Goal: Check status

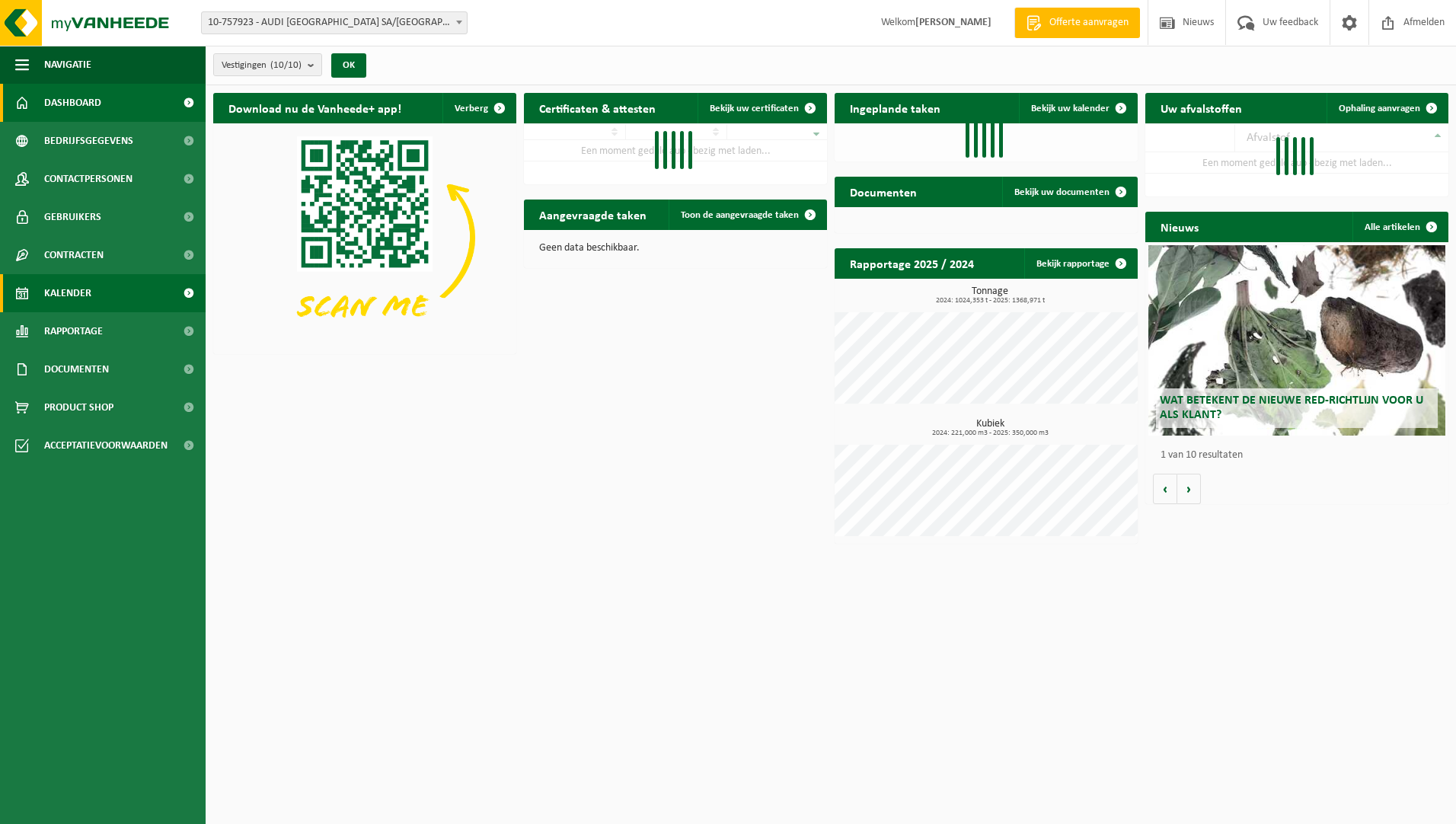
click at [81, 297] on span "Kalender" at bounding box center [68, 293] width 47 height 38
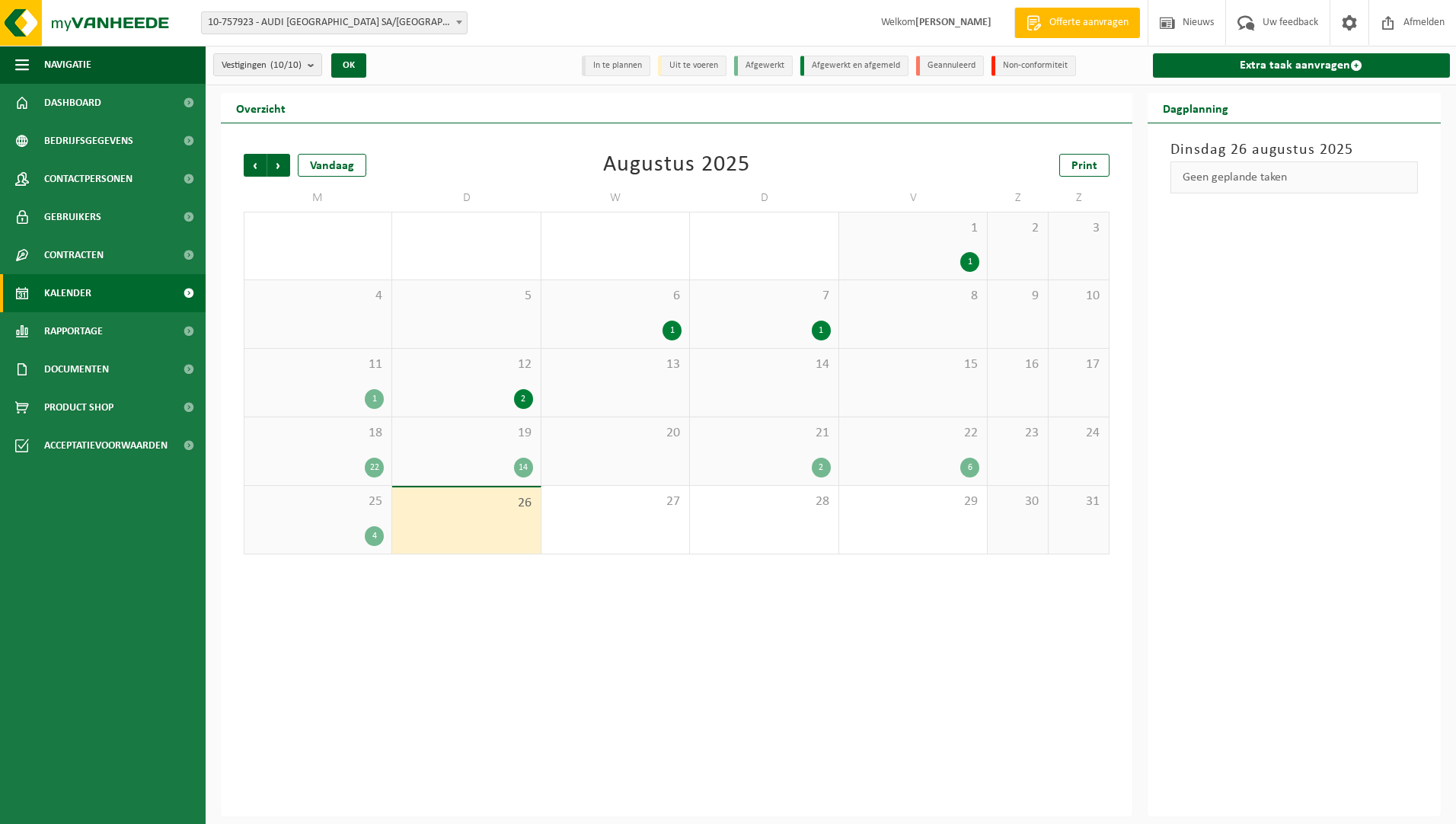
click at [345, 516] on div "25 4" at bounding box center [317, 520] width 147 height 67
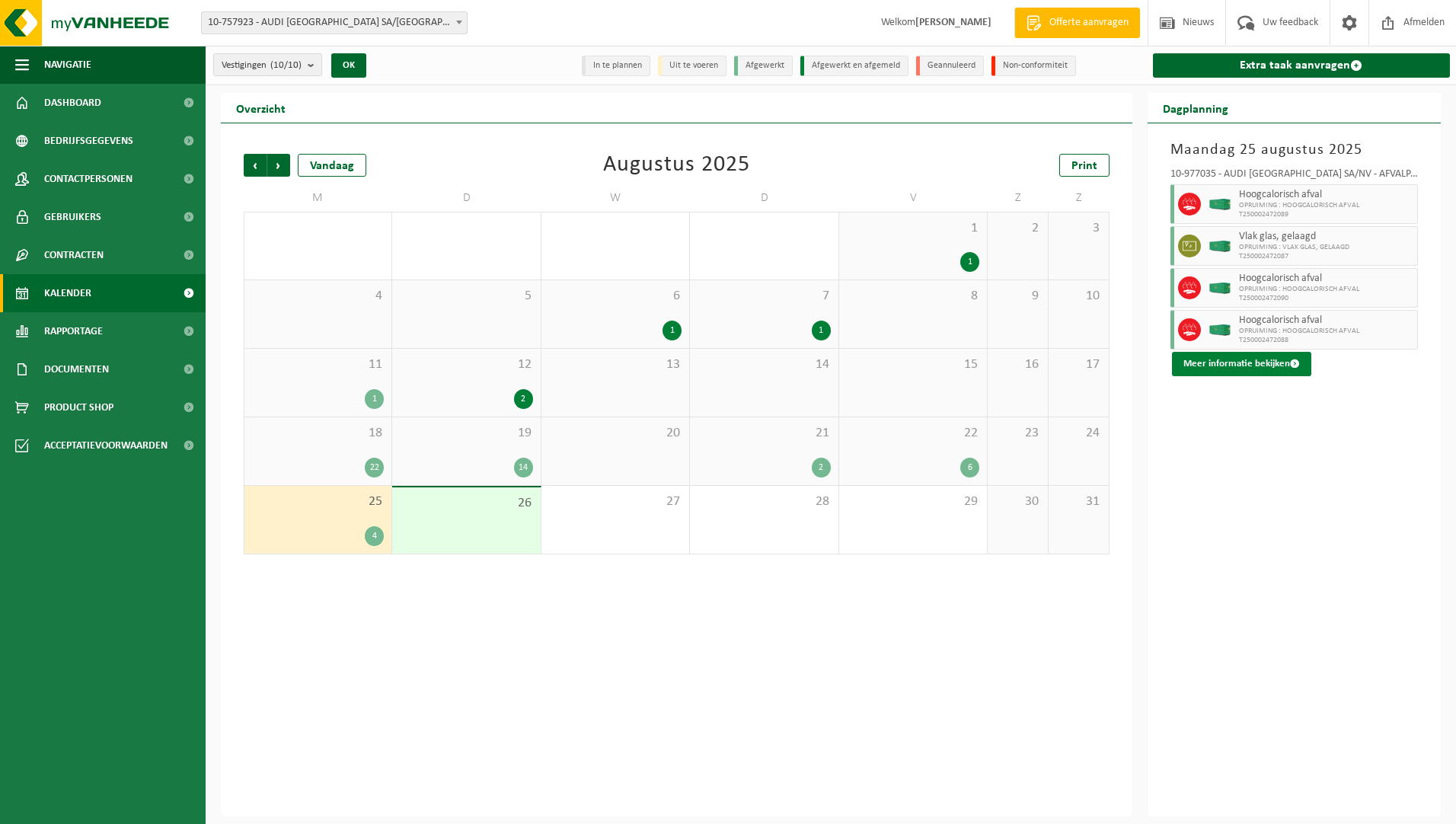
click at [1257, 357] on button "Meer informatie bekijken" at bounding box center [1242, 363] width 140 height 24
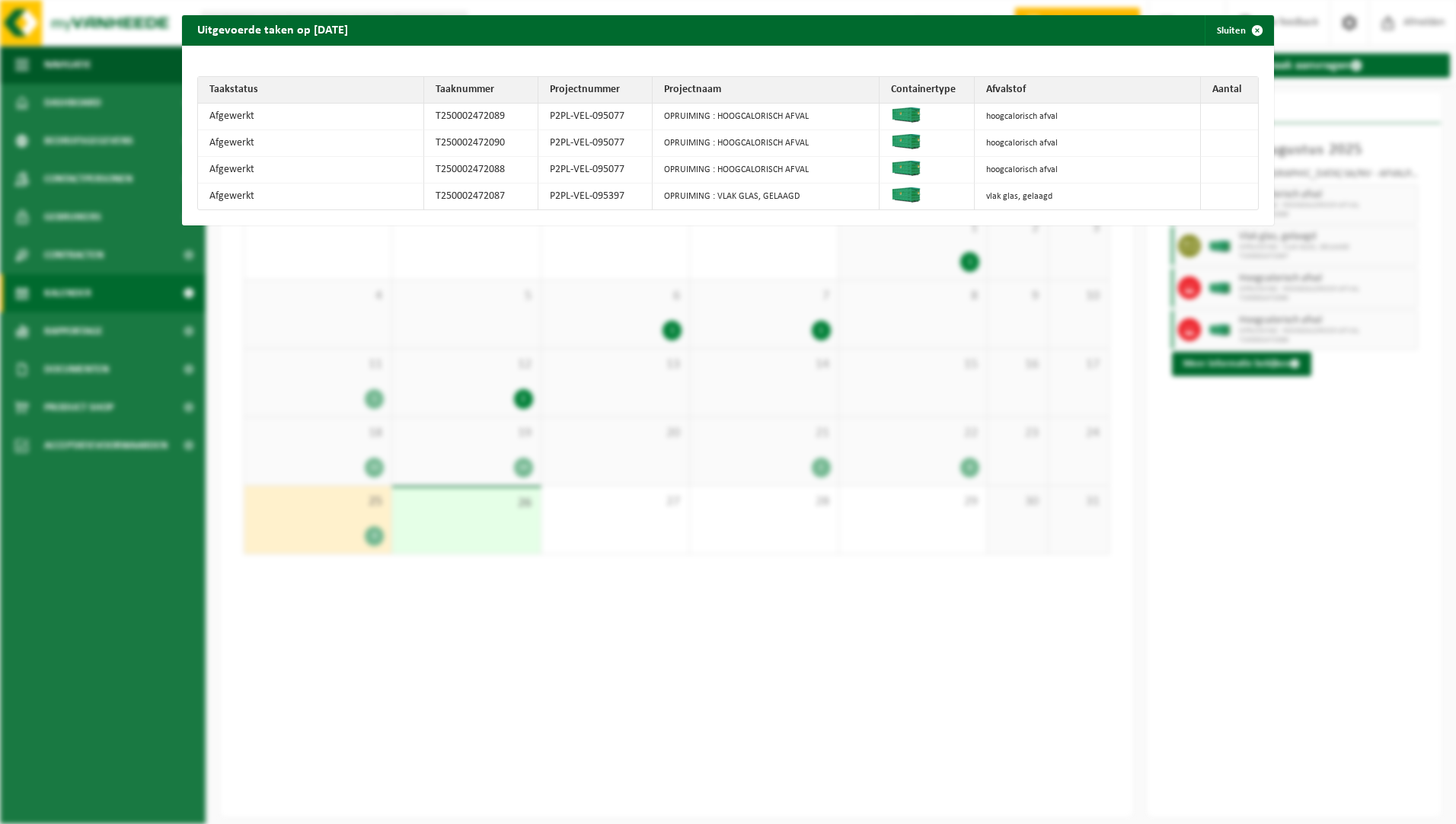
click at [378, 3] on div "Uitgevoerde taken op 2025-08-25 Sluiten Taakstatus Taaknummer Projectnummer Pro…" at bounding box center [728, 412] width 1456 height 824
